Goal: Task Accomplishment & Management: Complete application form

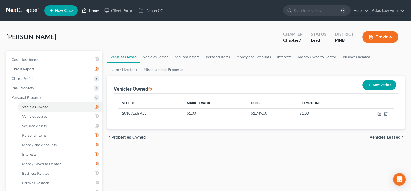
click at [95, 11] on link "Home" at bounding box center [90, 10] width 22 height 9
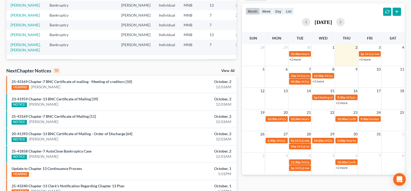
scroll to position [158, 0]
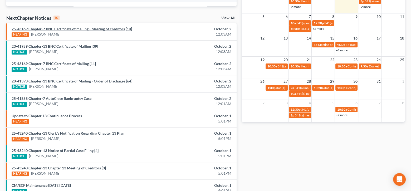
click at [44, 27] on link "25-43169 Chapter-7 BNC Certificate of mailing - Meeting of creditors [10]" at bounding box center [72, 29] width 120 height 4
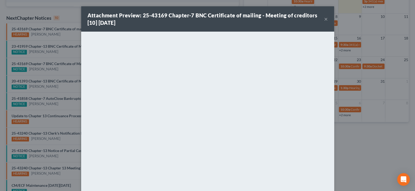
click at [320, 19] on div "Attachment Preview: 25-43169 Chapter-7 BNC Certificate of mailing - Meeting of …" at bounding box center [205, 19] width 237 height 15
click at [326, 18] on div "Attachment Preview: 25-43169 Chapter-7 BNC Certificate of mailing - Meeting of …" at bounding box center [207, 18] width 253 height 25
click at [324, 18] on button "×" at bounding box center [326, 19] width 4 height 6
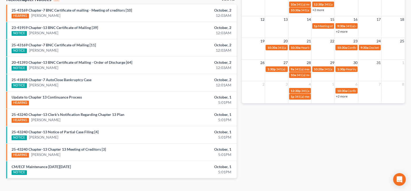
scroll to position [186, 0]
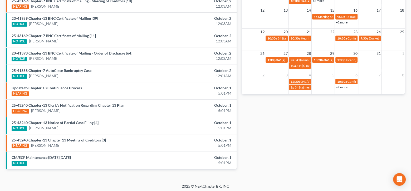
click at [99, 138] on link "25-43240 Chapter-13 Chapter 13 Meeting of Creditors [3]" at bounding box center [59, 140] width 94 height 4
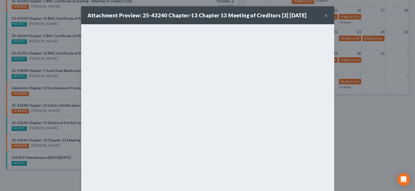
click at [324, 16] on button "×" at bounding box center [326, 15] width 4 height 6
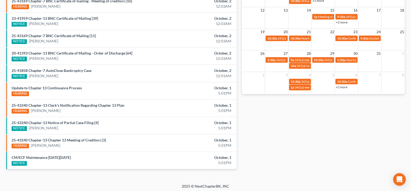
scroll to position [133, 0]
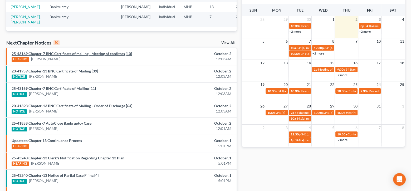
click at [108, 52] on link "25-43169 Chapter-7 BNC Certificate of mailing - Meeting of creditors [10]" at bounding box center [72, 53] width 120 height 4
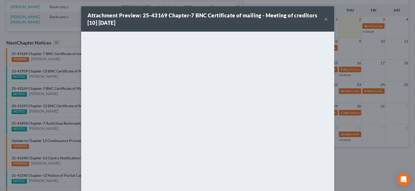
click at [324, 18] on button "×" at bounding box center [326, 19] width 4 height 6
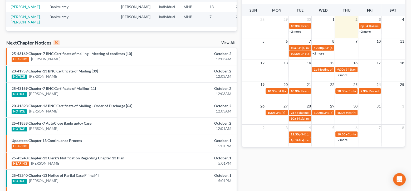
scroll to position [0, 0]
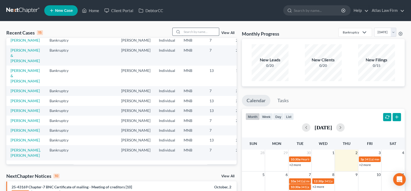
click at [198, 31] on input "search" at bounding box center [200, 32] width 37 height 8
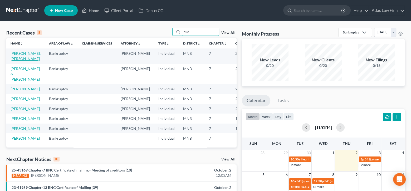
type input "que"
click at [19, 57] on link "[PERSON_NAME], [PERSON_NAME]" at bounding box center [26, 56] width 30 height 10
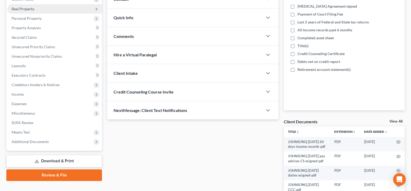
scroll to position [105, 0]
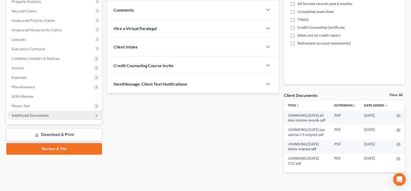
click at [40, 115] on span "Additional Documents" at bounding box center [30, 115] width 37 height 4
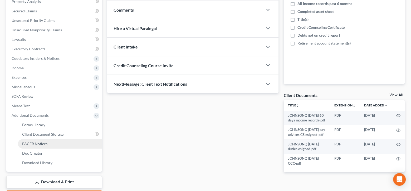
click at [52, 142] on link "PACER Notices" at bounding box center [60, 143] width 84 height 9
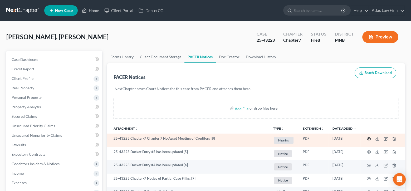
click at [369, 137] on icon "button" at bounding box center [369, 139] width 4 height 4
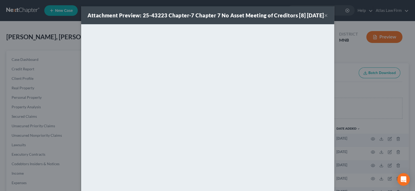
click at [324, 18] on button "×" at bounding box center [326, 15] width 4 height 6
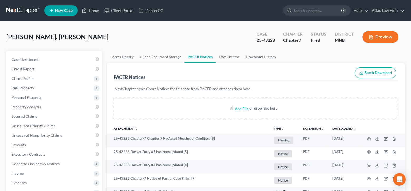
click at [380, 37] on button "Preview" at bounding box center [380, 37] width 36 height 12
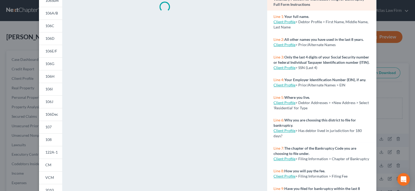
scroll to position [101, 0]
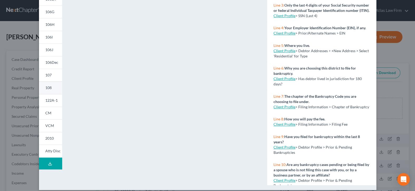
click at [49, 87] on span "108" at bounding box center [48, 87] width 6 height 4
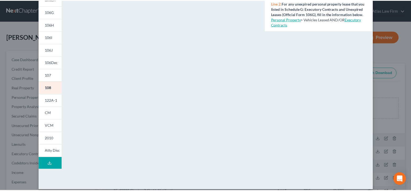
scroll to position [0, 0]
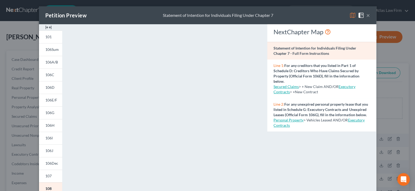
drag, startPoint x: 366, startPoint y: 15, endPoint x: 411, endPoint y: 27, distance: 46.6
click at [366, 15] on button "×" at bounding box center [368, 15] width 4 height 6
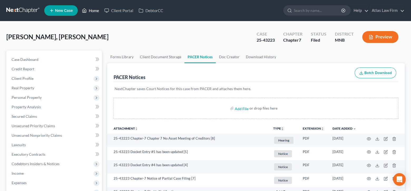
click at [90, 9] on link "Home" at bounding box center [90, 10] width 22 height 9
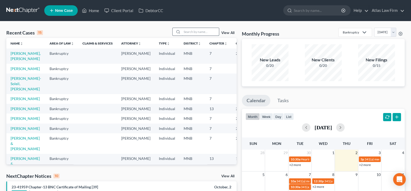
click at [195, 33] on input "search" at bounding box center [200, 32] width 37 height 8
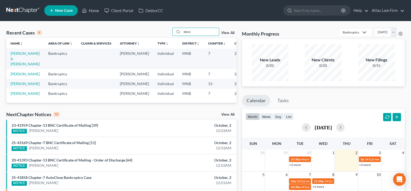
type input "denn"
click at [21, 76] on link "[PERSON_NAME]" at bounding box center [25, 74] width 29 height 4
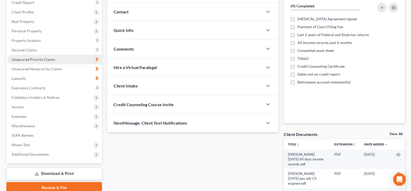
scroll to position [105, 0]
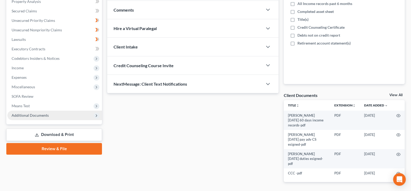
click at [36, 118] on span "Additional Documents" at bounding box center [54, 115] width 95 height 9
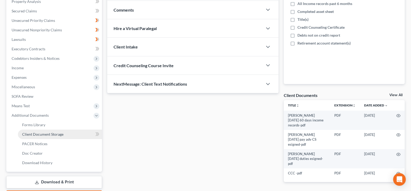
click at [40, 134] on span "Client Document Storage" at bounding box center [42, 134] width 41 height 4
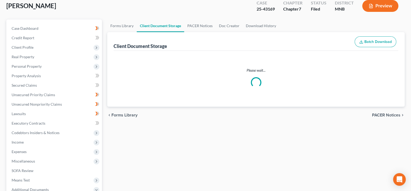
select select "1"
select select "6"
select select "7"
select select "4"
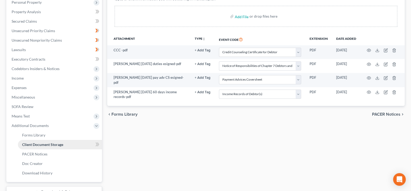
scroll to position [105, 0]
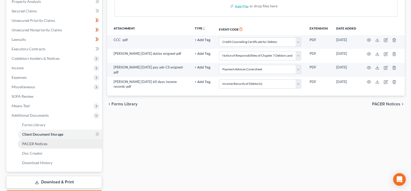
click at [47, 145] on link "PACER Notices" at bounding box center [60, 143] width 84 height 9
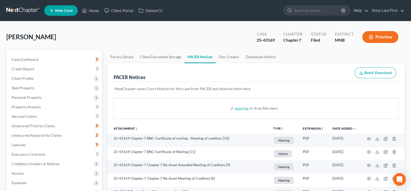
click at [388, 35] on button "Preview" at bounding box center [380, 37] width 36 height 12
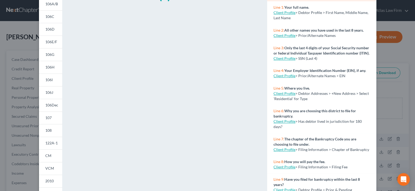
scroll to position [101, 0]
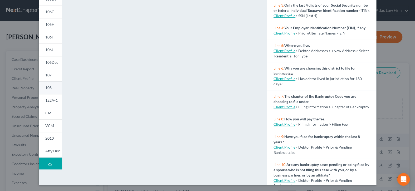
click at [48, 86] on span "108" at bounding box center [48, 87] width 6 height 4
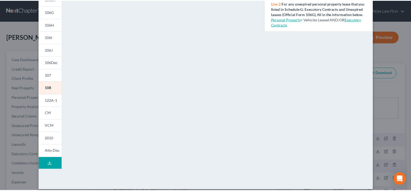
scroll to position [0, 0]
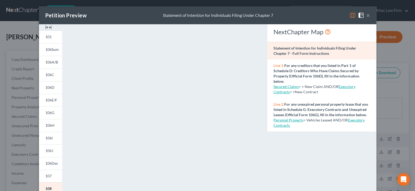
drag, startPoint x: 367, startPoint y: 17, endPoint x: 262, endPoint y: 47, distance: 109.2
click at [367, 17] on button "×" at bounding box center [368, 15] width 4 height 6
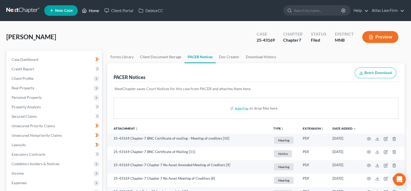
click at [90, 10] on link "Home" at bounding box center [90, 10] width 22 height 9
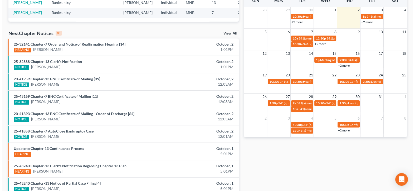
scroll to position [158, 0]
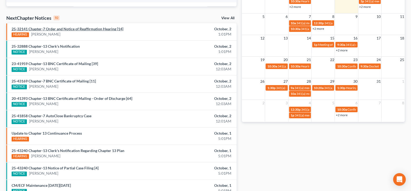
click at [77, 29] on link "25-32141 Chapter-7 Order and Notice of Reaffirmation Hearing [14]" at bounding box center [68, 29] width 112 height 4
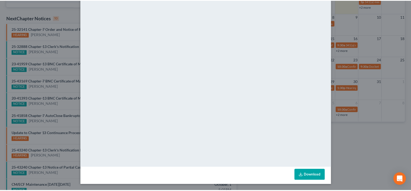
scroll to position [0, 0]
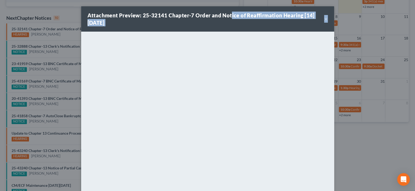
drag, startPoint x: 228, startPoint y: 10, endPoint x: 131, endPoint y: 32, distance: 100.0
click at [54, 11] on div "Attachment Preview: 25-32141 Chapter-7 Order and Notice of Reaffirmation Hearin…" at bounding box center [207, 95] width 415 height 191
click at [358, 150] on div "Attachment Preview: 25-32141 Chapter-7 Order and Notice of Reaffirmation Hearin…" at bounding box center [207, 95] width 415 height 191
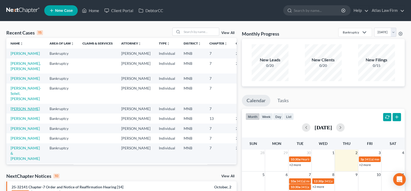
click at [16, 111] on link "[PERSON_NAME]" at bounding box center [25, 108] width 29 height 4
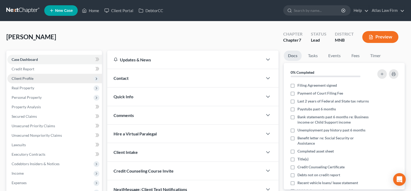
click at [20, 77] on span "Client Profile" at bounding box center [23, 78] width 22 height 4
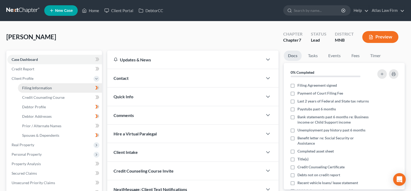
click at [48, 89] on span "Filing Information" at bounding box center [37, 88] width 30 height 4
select select "1"
select select "0"
select select "42"
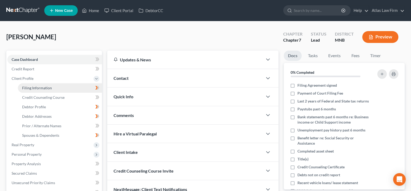
select select "0"
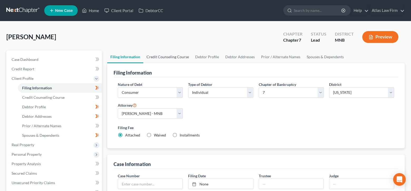
click at [176, 58] on link "Credit Counseling Course" at bounding box center [167, 57] width 49 height 13
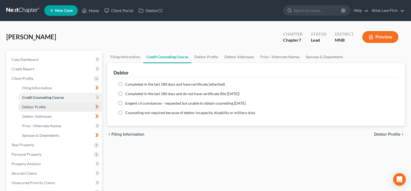
click at [72, 104] on link "Debtor Profile" at bounding box center [60, 106] width 84 height 9
select select "1"
select select "3"
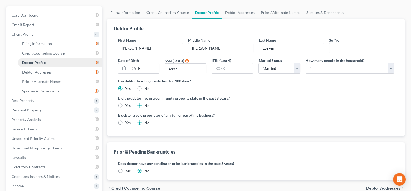
scroll to position [53, 0]
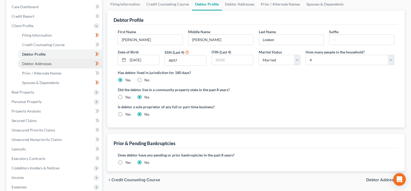
click at [70, 65] on link "Debtor Addresses" at bounding box center [60, 63] width 84 height 9
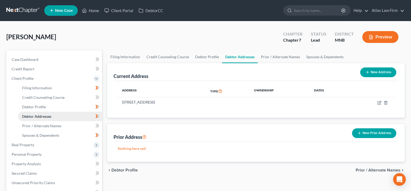
scroll to position [53, 0]
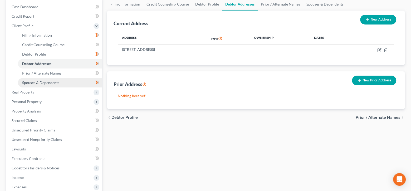
click at [60, 82] on link "Spouses & Dependents" at bounding box center [60, 82] width 84 height 9
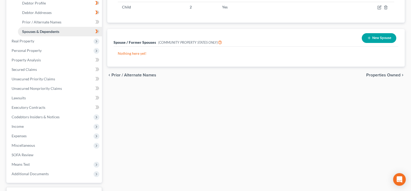
scroll to position [105, 0]
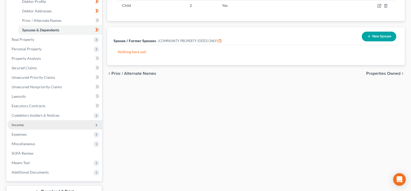
click at [20, 124] on span "Income" at bounding box center [18, 124] width 12 height 4
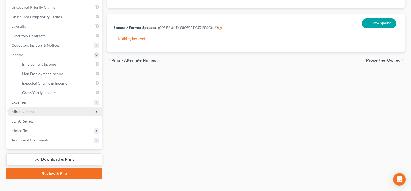
scroll to position [126, 0]
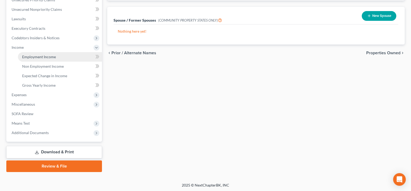
click at [47, 55] on span "Employment Income" at bounding box center [39, 57] width 34 height 4
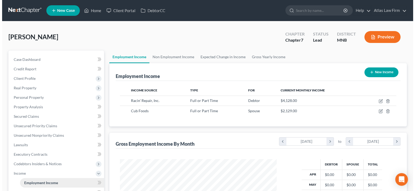
scroll to position [94, 167]
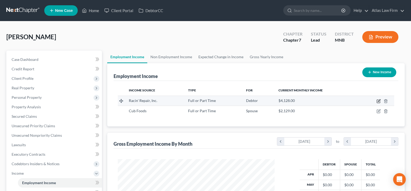
click at [379, 101] on icon "button" at bounding box center [378, 101] width 4 height 4
select select "0"
select select "24"
select select "0"
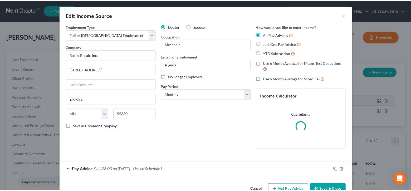
scroll to position [94, 169]
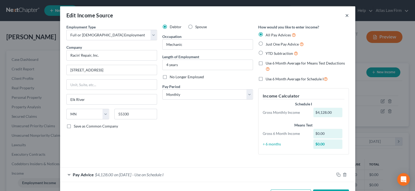
click at [346, 14] on button "×" at bounding box center [347, 15] width 4 height 6
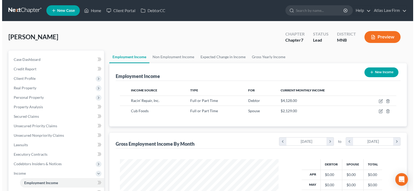
scroll to position [263288, 263215]
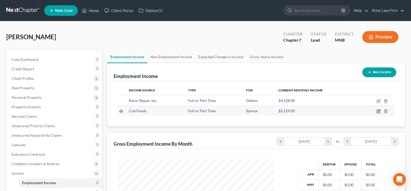
click at [378, 111] on icon "button" at bounding box center [379, 111] width 2 height 2
select select "0"
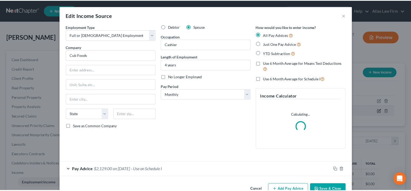
scroll to position [94, 169]
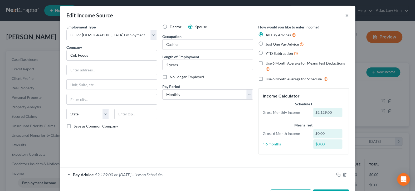
click at [345, 16] on button "×" at bounding box center [347, 15] width 4 height 6
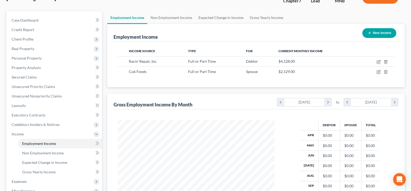
scroll to position [51, 0]
